Goal: Task Accomplishment & Management: Manage account settings

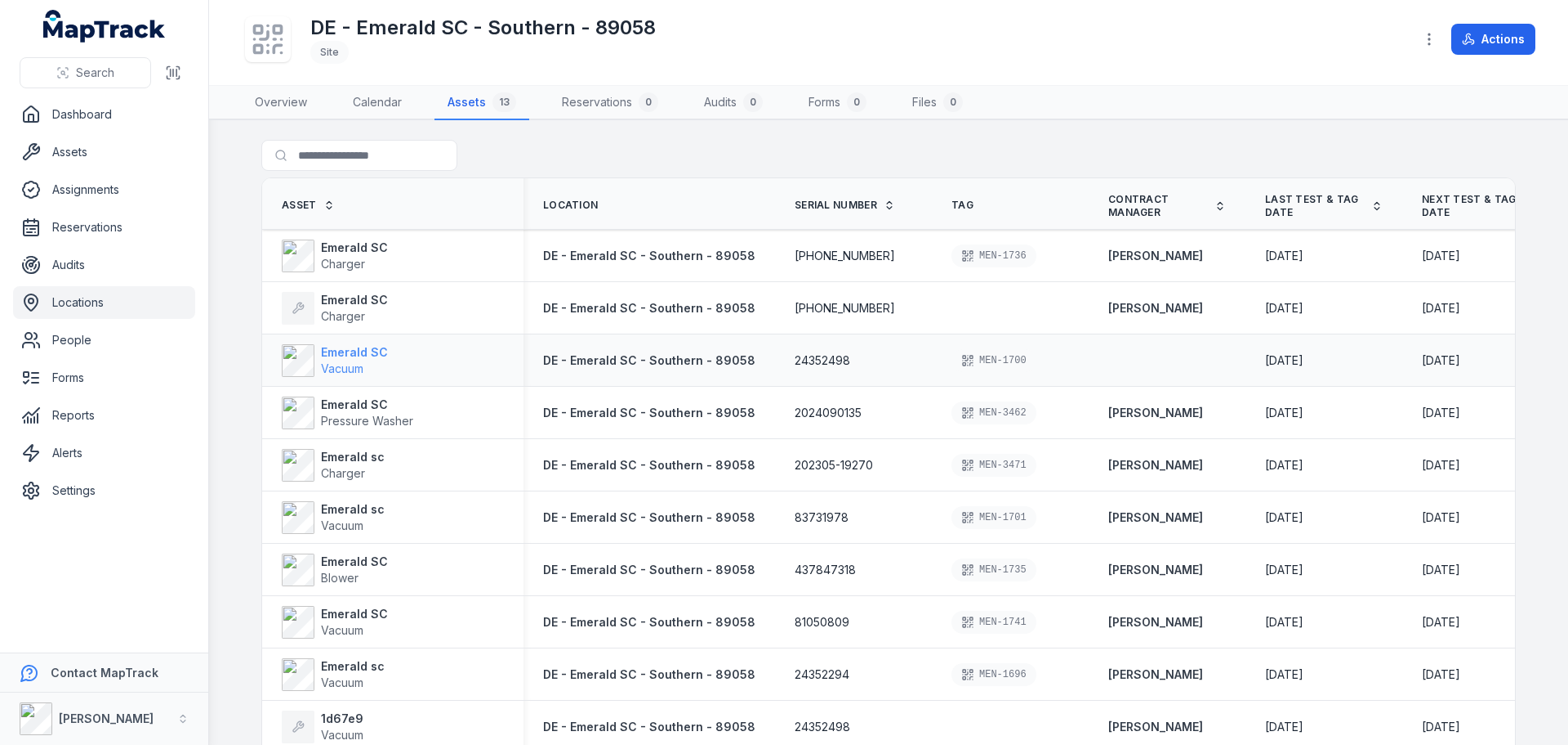
click at [347, 353] on strong "Emerald SC" at bounding box center [354, 352] width 67 height 17
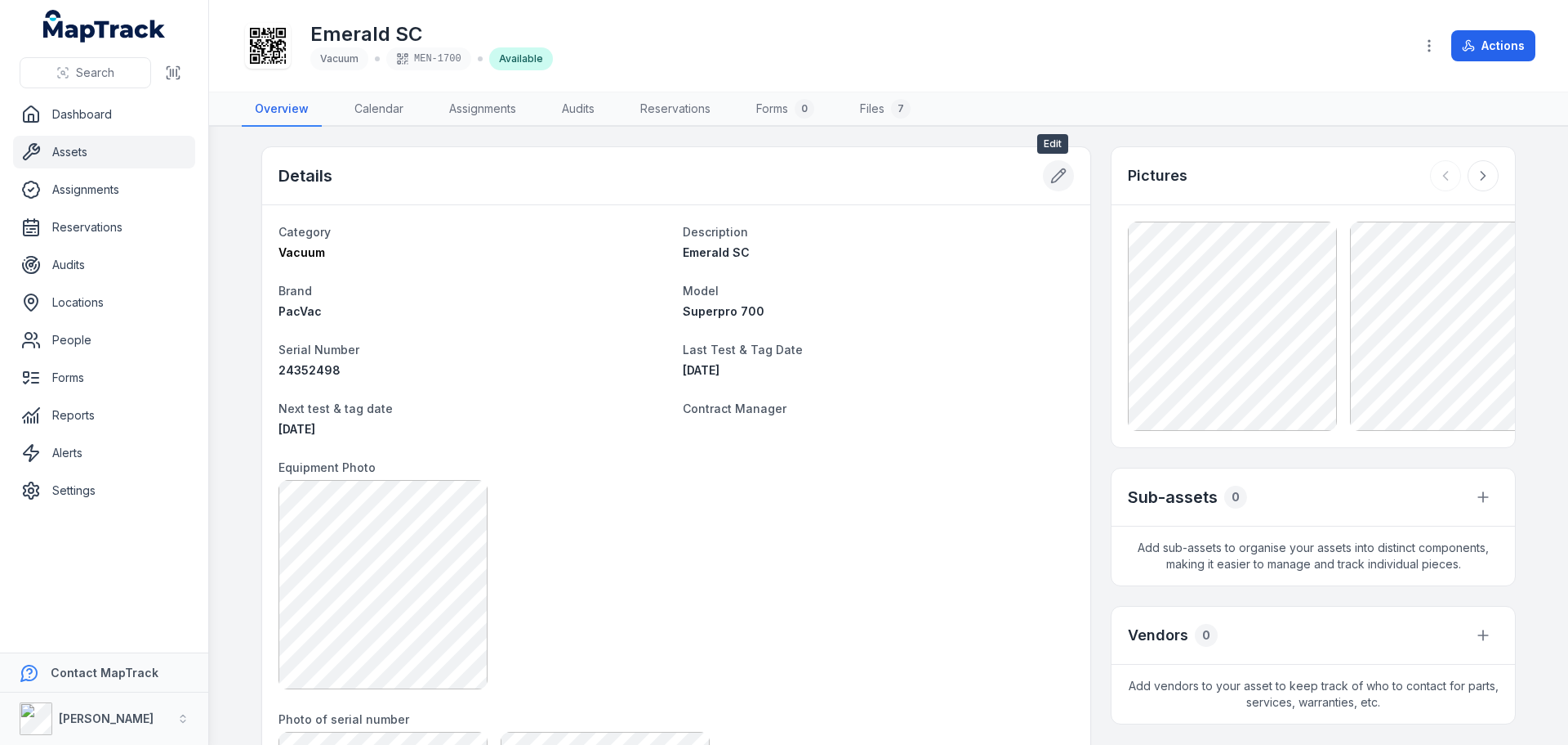
click at [1053, 178] on icon at bounding box center [1058, 176] width 14 height 14
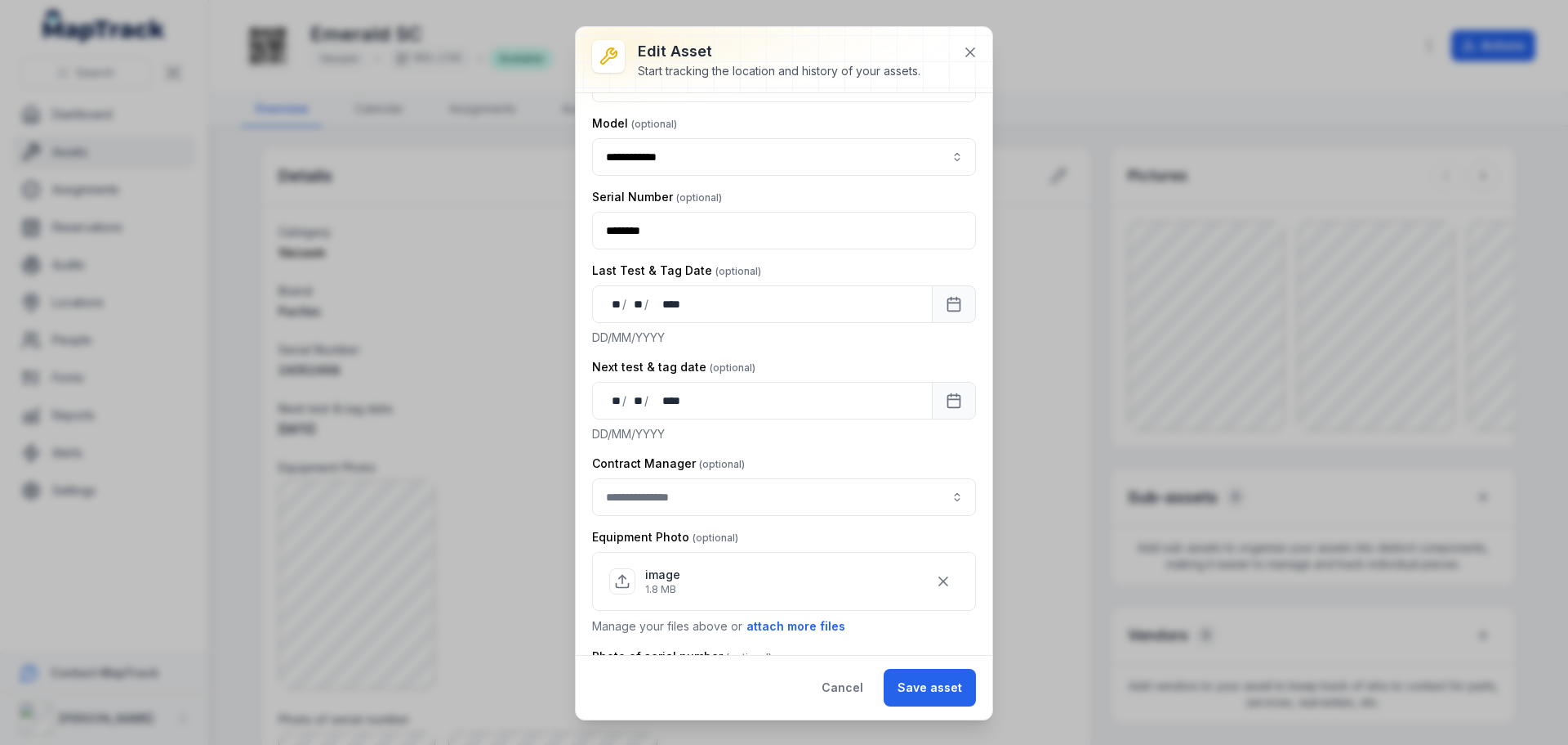
scroll to position [245, 0]
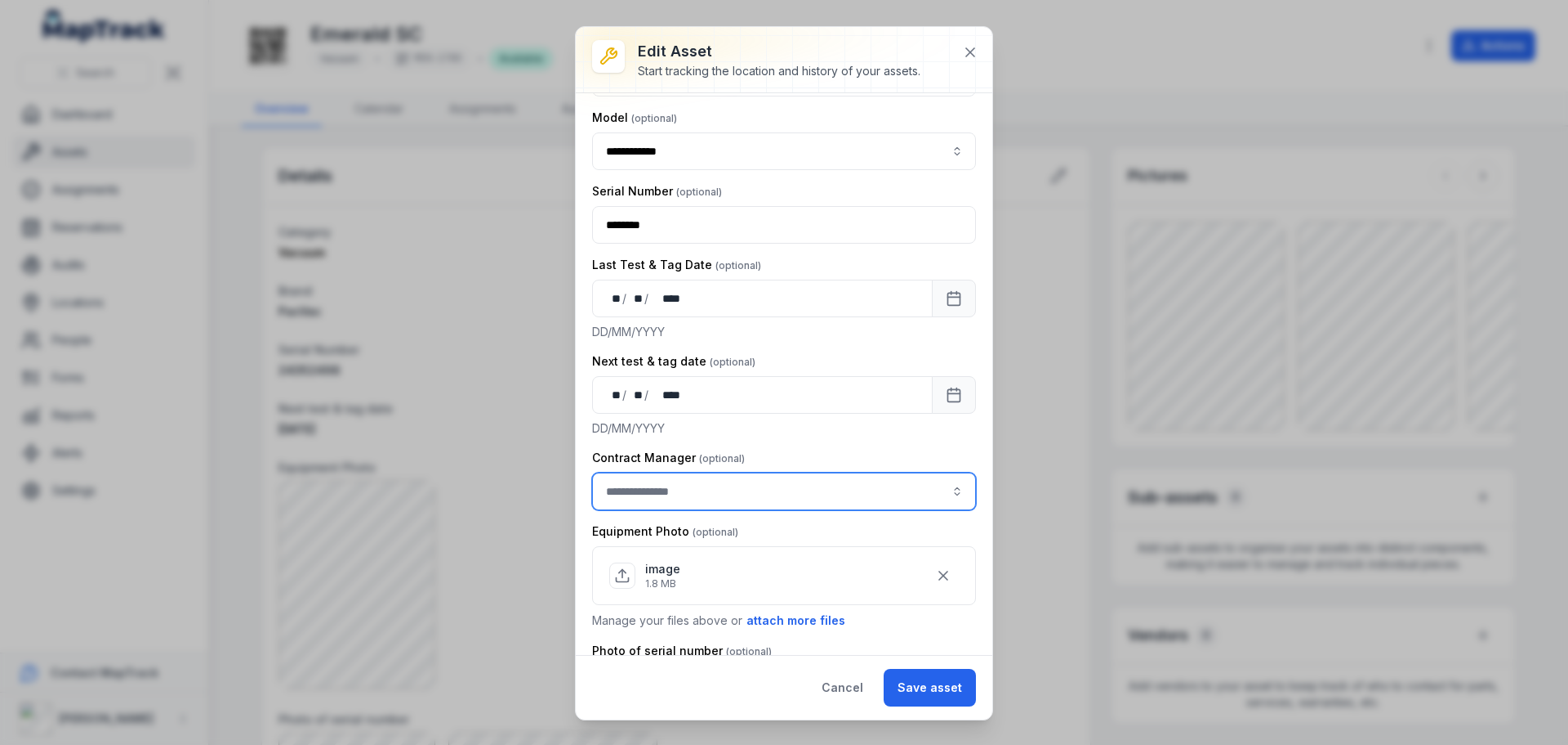
click at [877, 491] on input "asset-edit:cf[3efdffd9-f055-49d9-9a65-0e9f08d77abc]-label" at bounding box center [784, 491] width 384 height 38
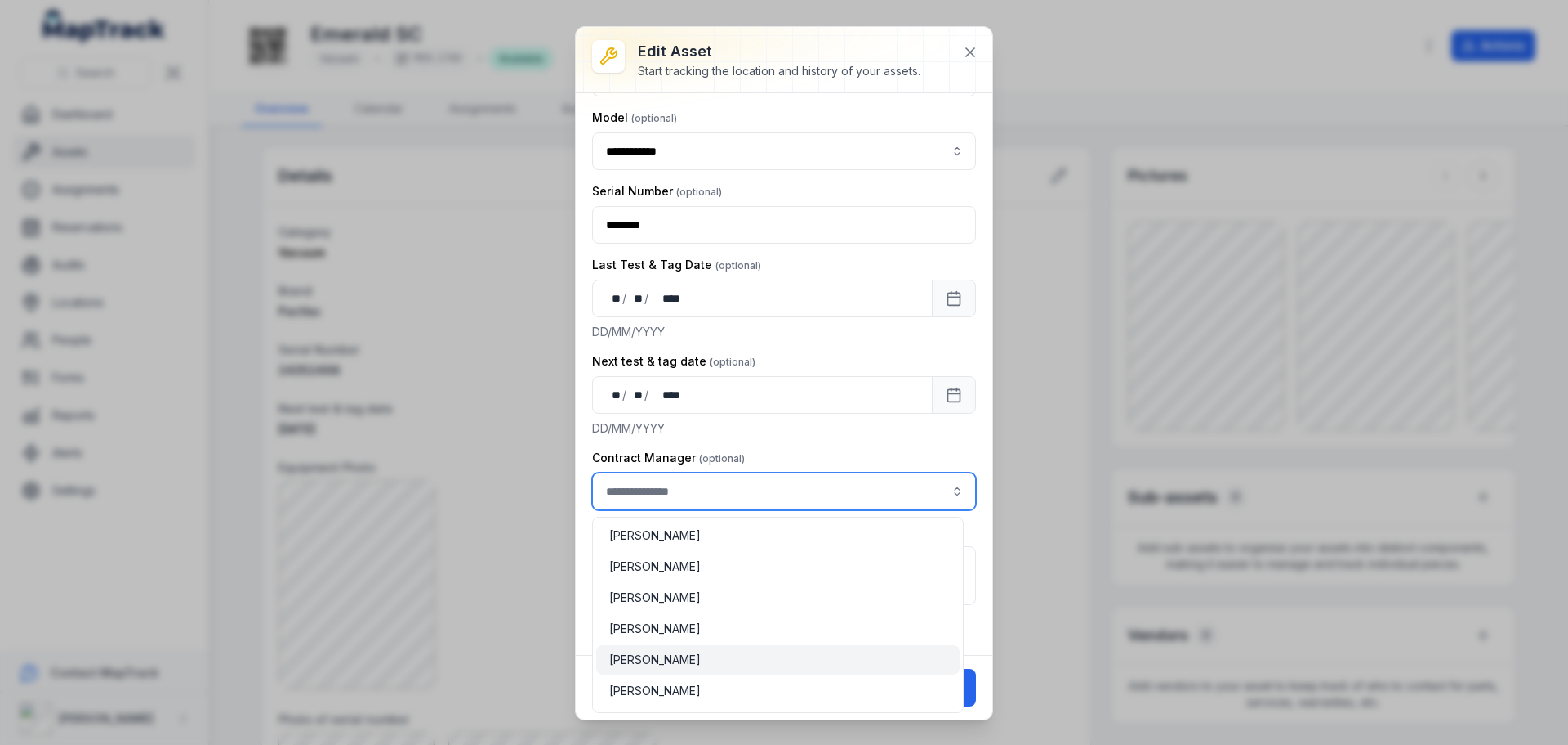
type input "**********"
click at [722, 659] on div "[PERSON_NAME]" at bounding box center [778, 659] width 338 height 17
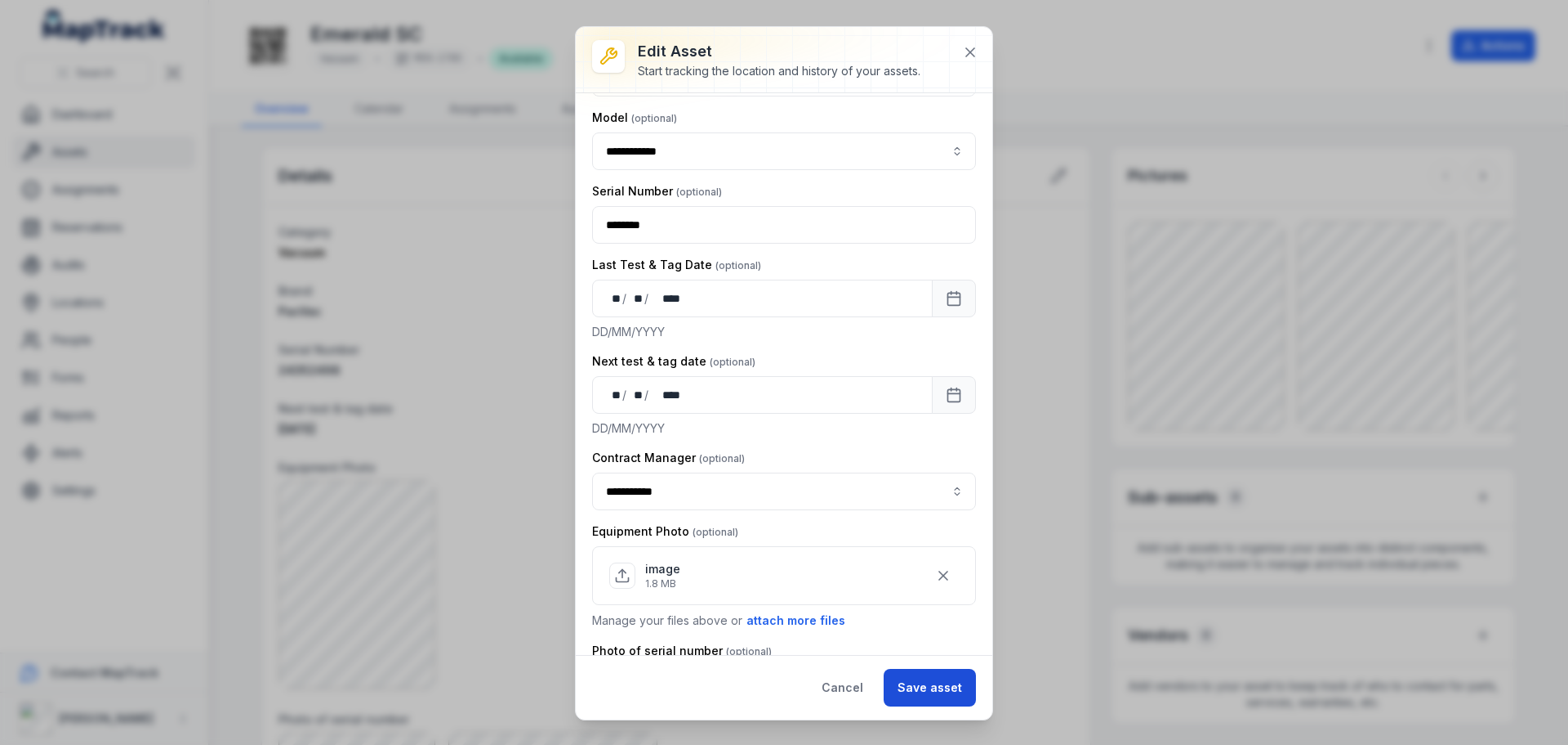
click at [925, 687] on button "Save asset" at bounding box center [929, 688] width 92 height 38
